Goal: Transaction & Acquisition: Purchase product/service

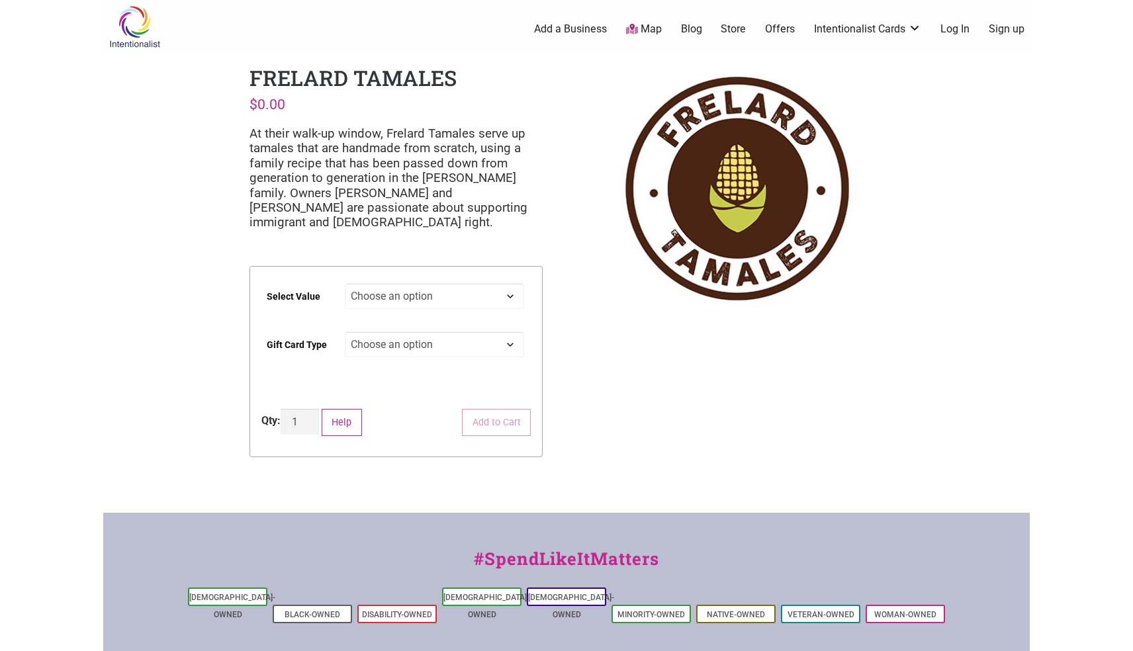
click at [451, 296] on select "Choose an option $25 $50 $100 $200 $500" at bounding box center [435, 296] width 180 height 26
click at [345, 283] on select "Choose an option $25 $50 $100 $200 $500" at bounding box center [435, 296] width 180 height 26
select select "$50"
click at [450, 348] on select "Choose an option Physical" at bounding box center [435, 344] width 180 height 26
select select "Physical"
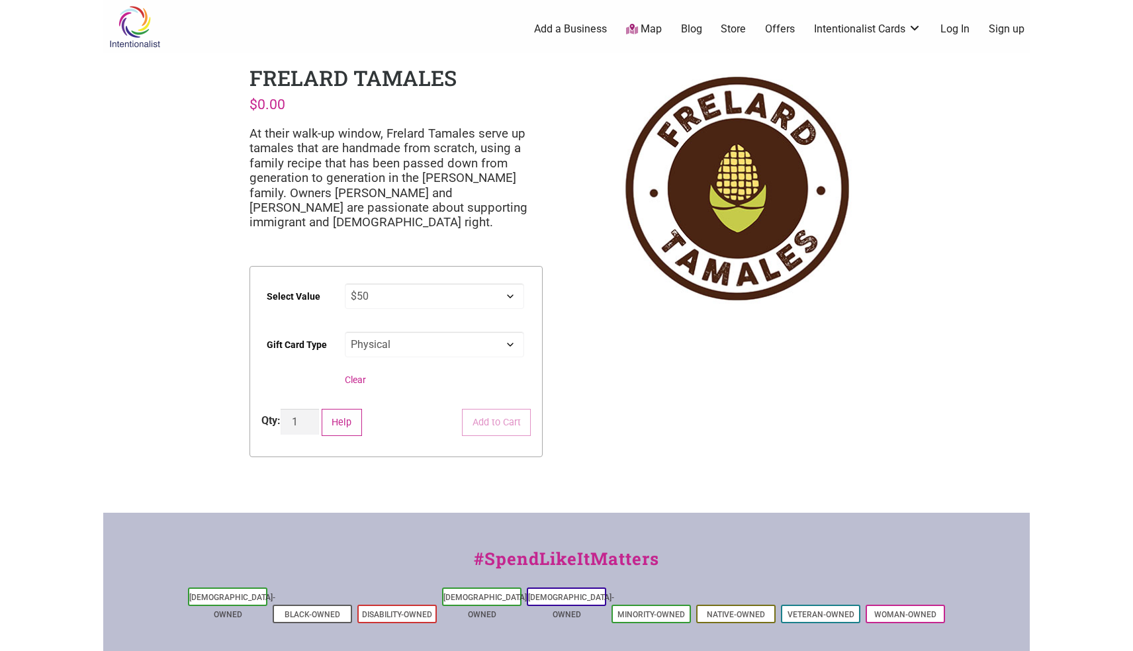
click at [345, 331] on select "Choose an option Physical" at bounding box center [435, 344] width 180 height 26
select select "$50"
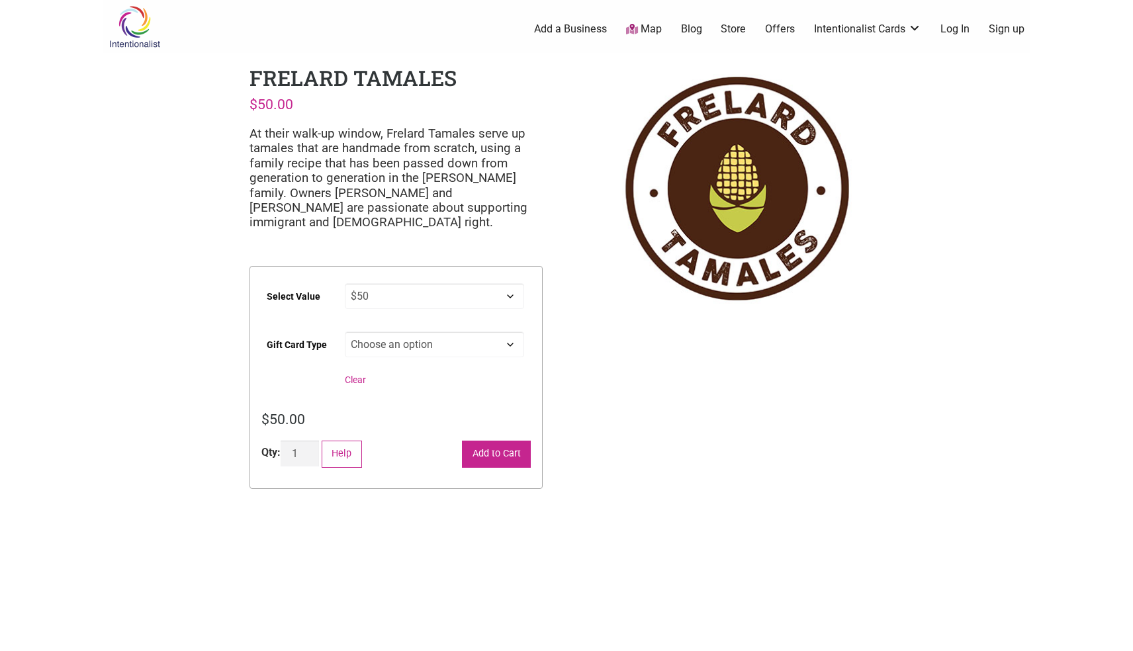
click at [484, 458] on button "Add to Cart" at bounding box center [496, 454] width 69 height 27
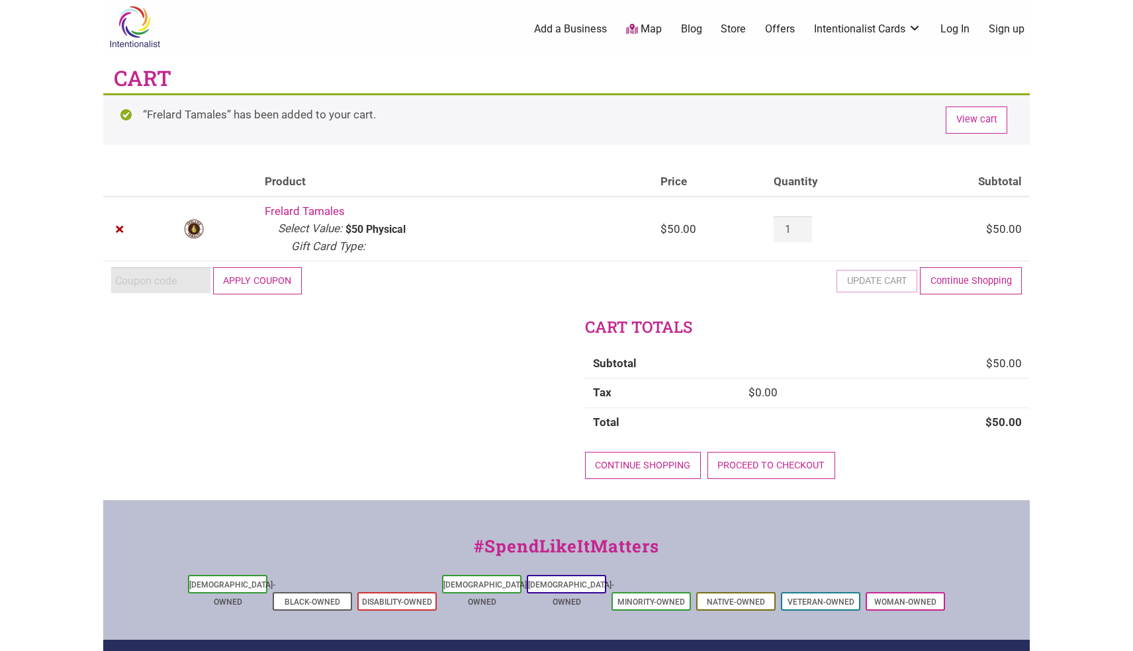
click at [177, 278] on input "Coupon:" at bounding box center [160, 280] width 99 height 26
paste input "2025JUNTOS"
type input "2025JUNTOS"
click at [253, 284] on button "Apply coupon" at bounding box center [257, 280] width 89 height 27
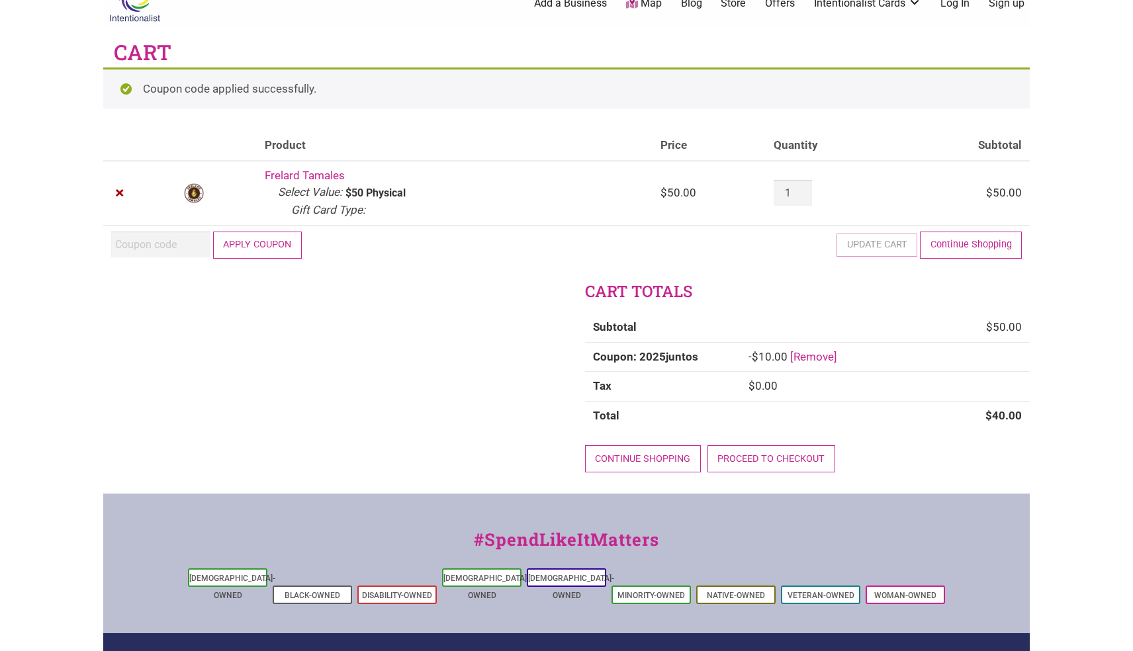
scroll to position [27, 0]
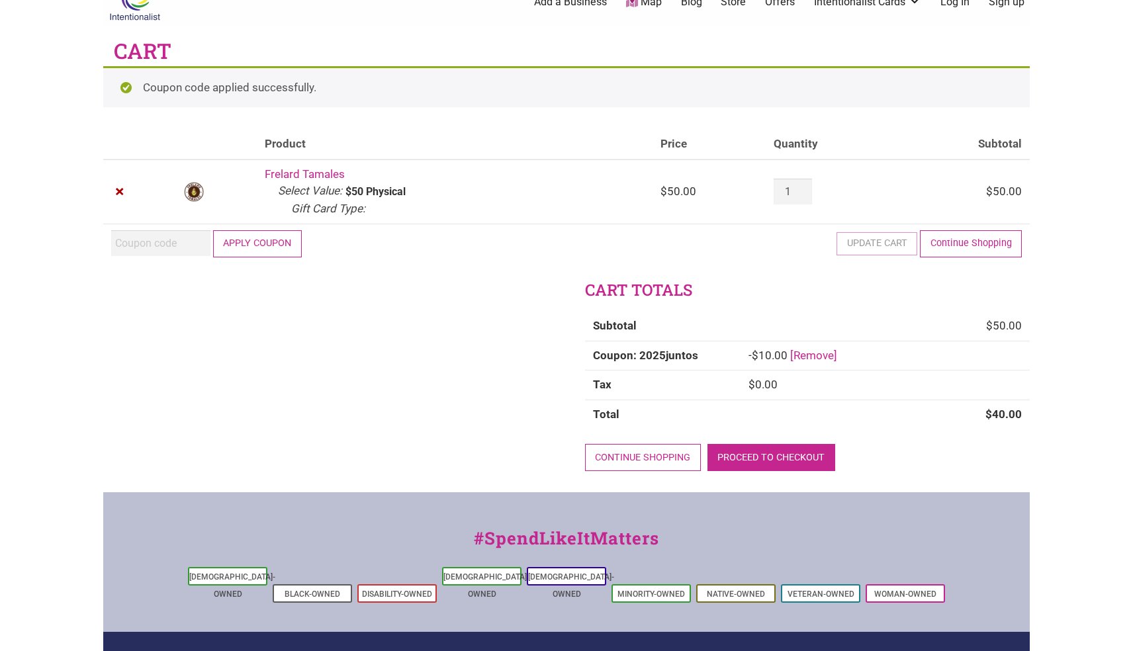
click at [794, 457] on link "Proceed to checkout" at bounding box center [771, 457] width 128 height 27
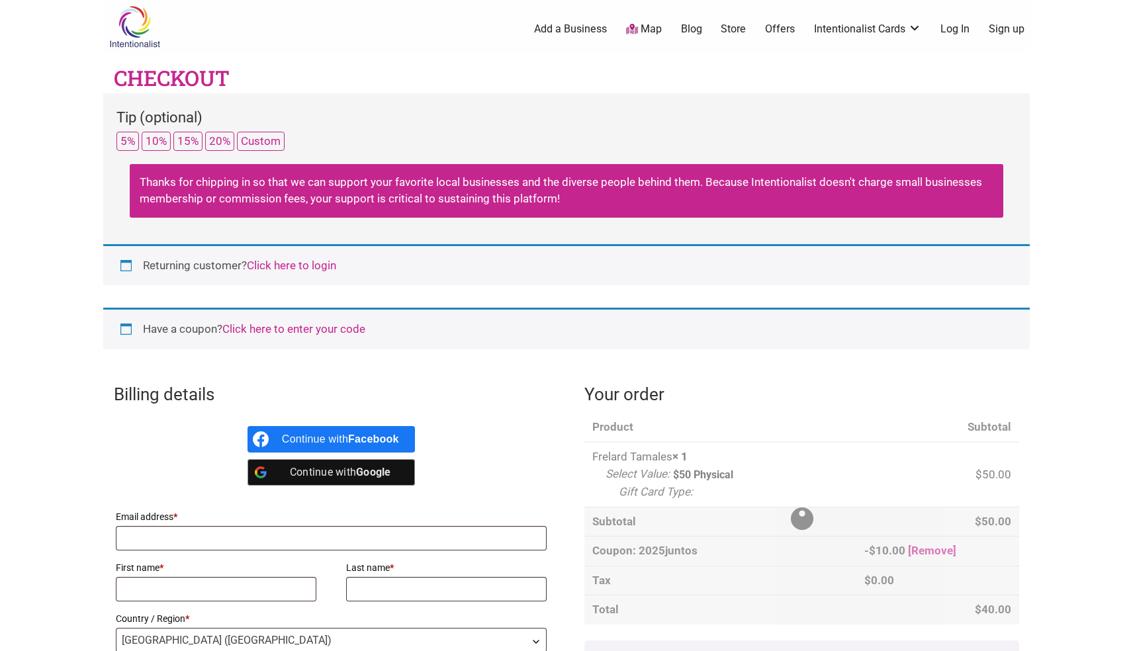
select select "WA"
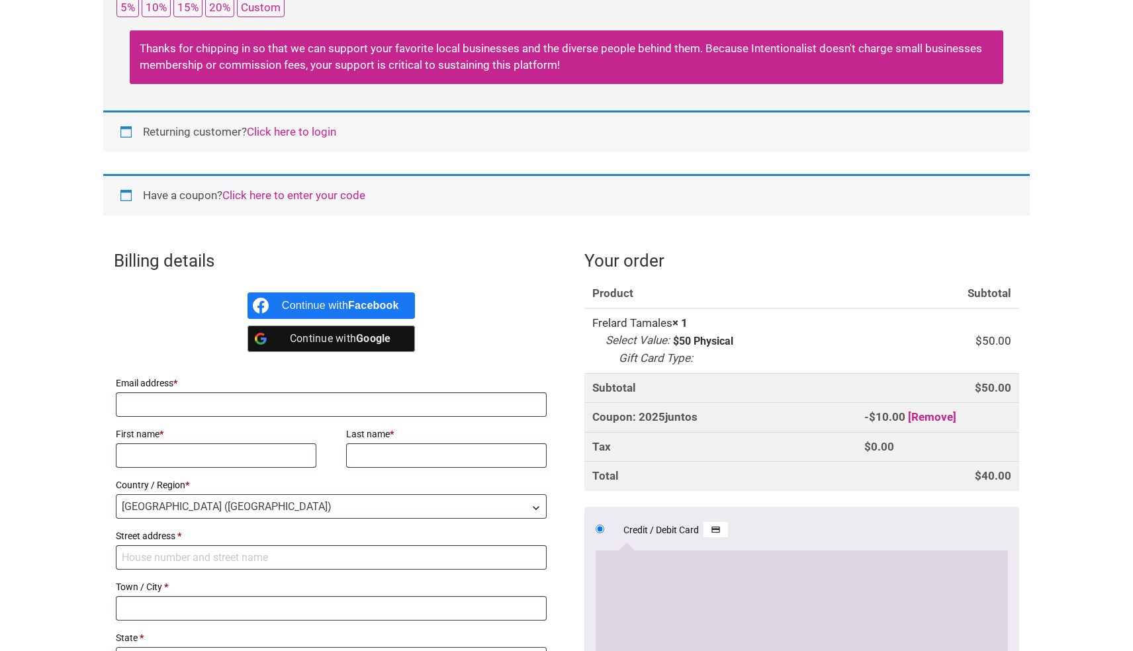
scroll to position [168, 0]
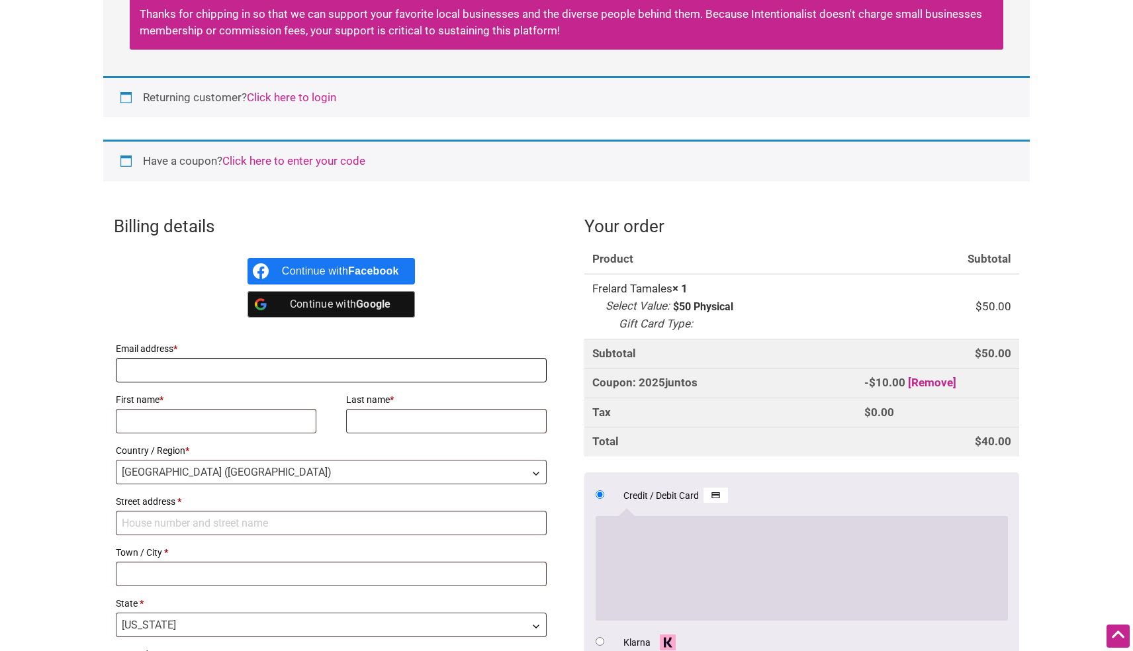
click at [339, 371] on input "Email address *" at bounding box center [331, 370] width 431 height 24
type input "[EMAIL_ADDRESS][DOMAIN_NAME]"
type input "Annabeth"
type input "Carroll"
type input "[STREET_ADDRESS]"
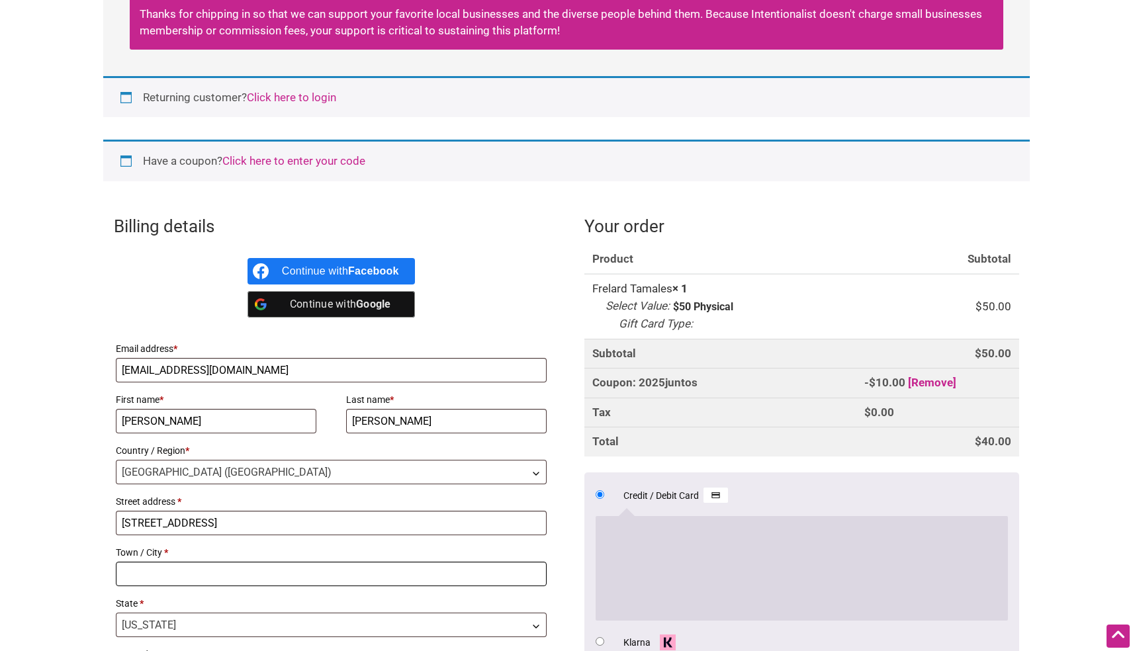
type input "Seattle"
type input "98103"
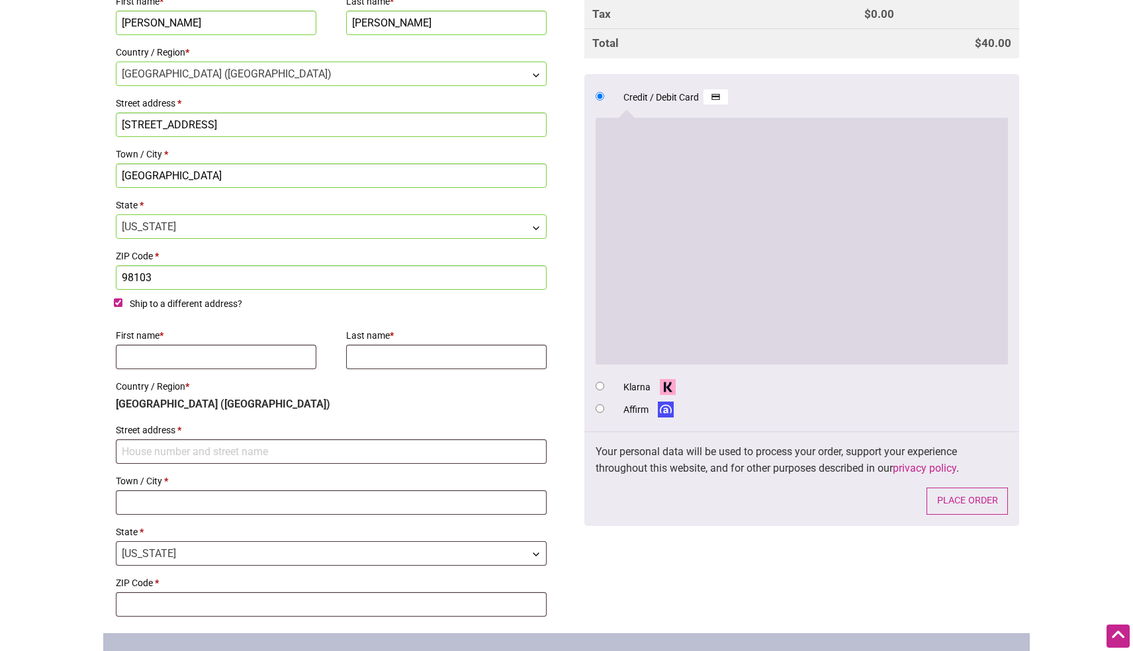
scroll to position [573, 0]
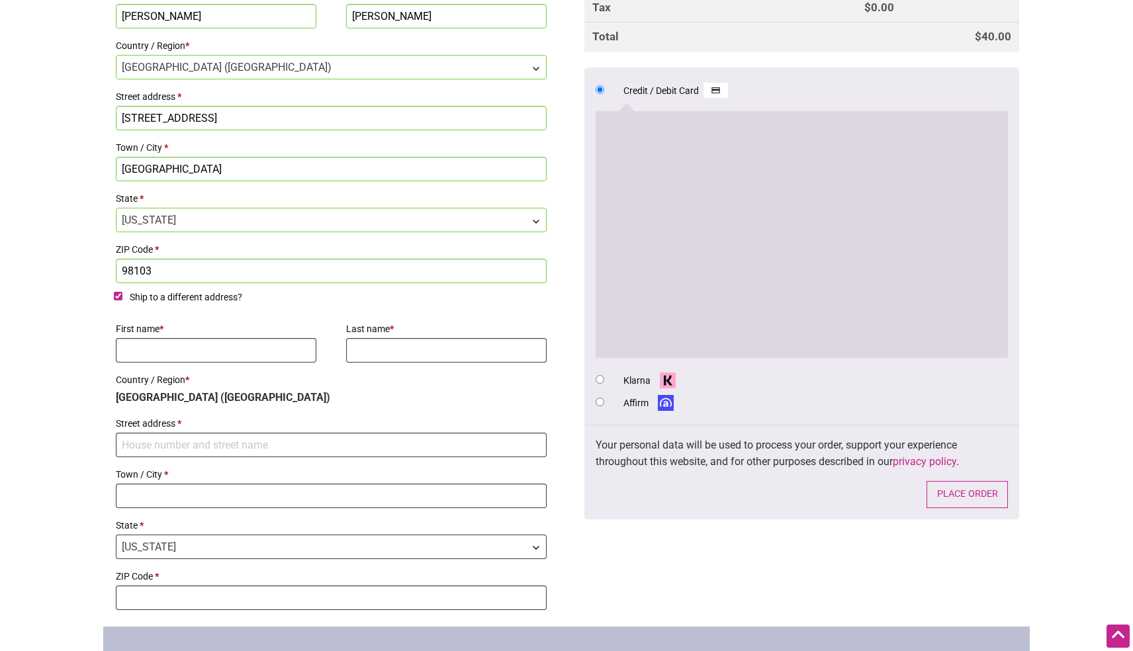
click at [177, 301] on span "Ship to a different address?" at bounding box center [186, 297] width 112 height 11
click at [122, 300] on input "Ship to a different address?" at bounding box center [118, 296] width 9 height 9
checkbox input "false"
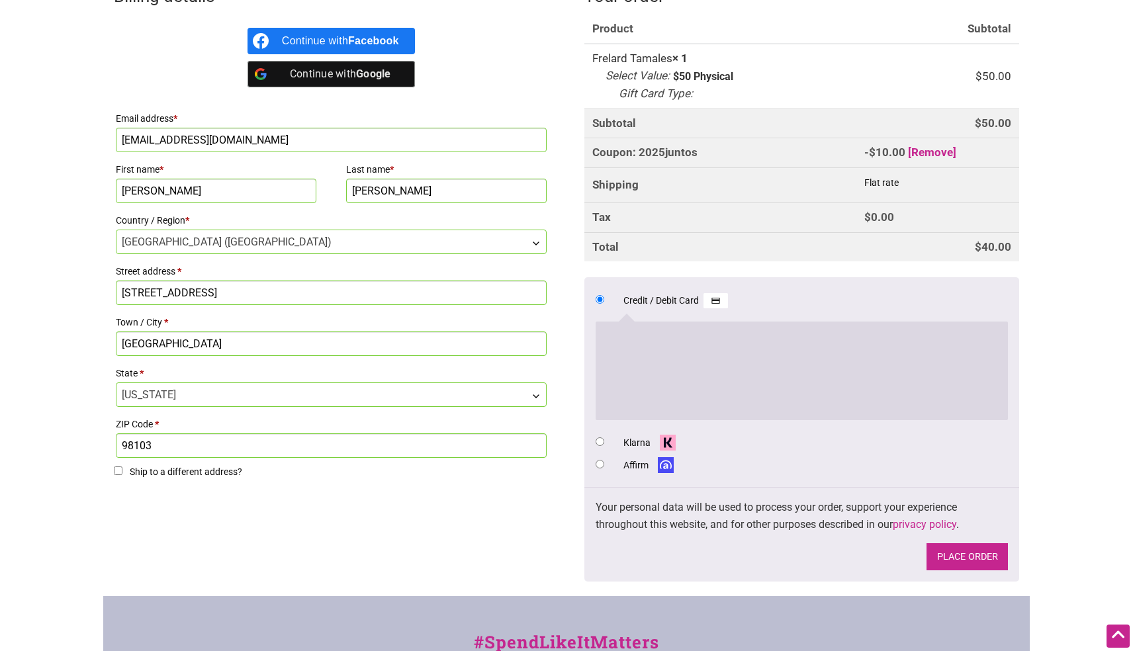
scroll to position [414, 0]
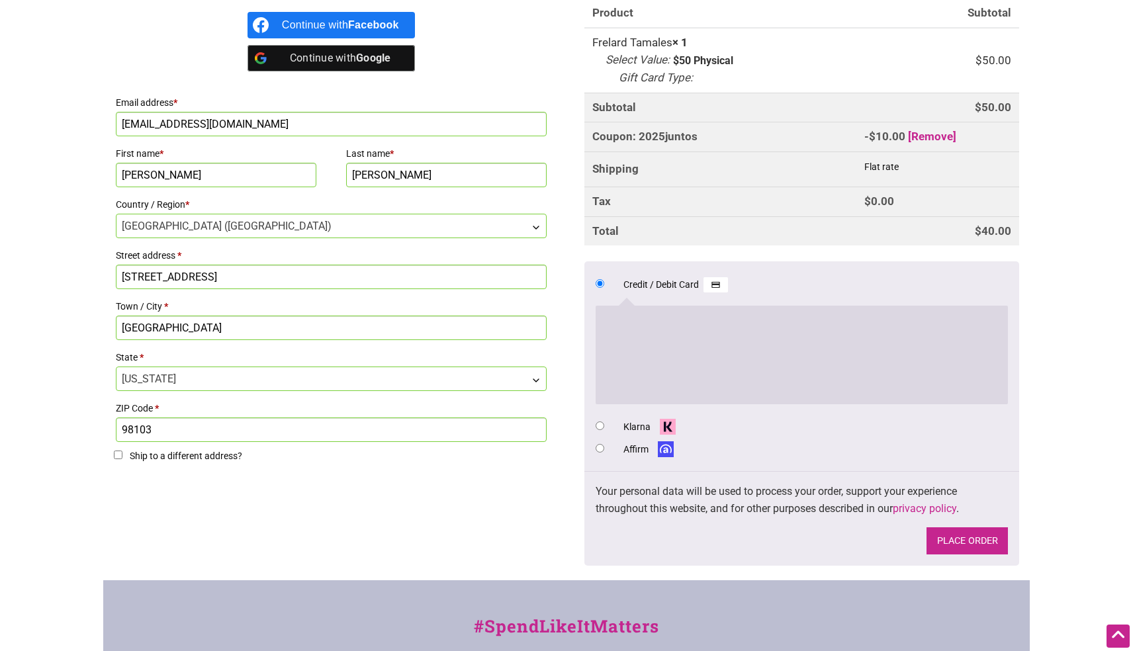
click at [960, 542] on button "Place order" at bounding box center [966, 540] width 81 height 27
